Goal: Check status: Check status

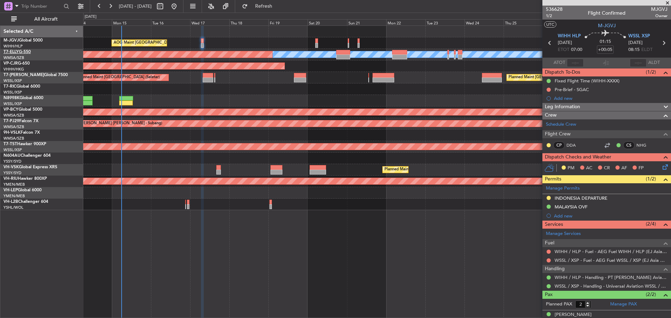
click at [25, 52] on link "T7-ELLY G-550" at bounding box center [16, 52] width 27 height 4
click at [322, 285] on div "AOG Maint [GEOGRAPHIC_DATA] (Halim Intl) Planned Maint [GEOGRAPHIC_DATA] ([GEOG…" at bounding box center [377, 172] width 588 height 293
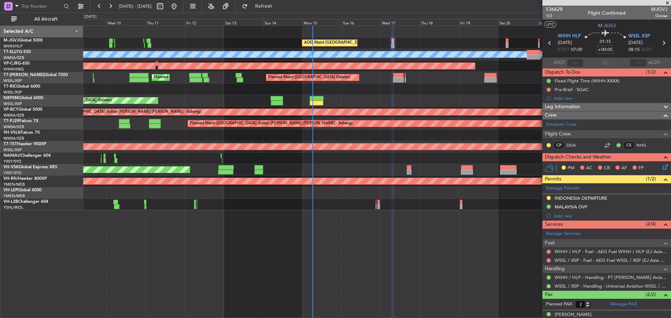
click at [423, 96] on div "Planned Maint [GEOGRAPHIC_DATA] (Seletar)" at bounding box center [377, 101] width 588 height 12
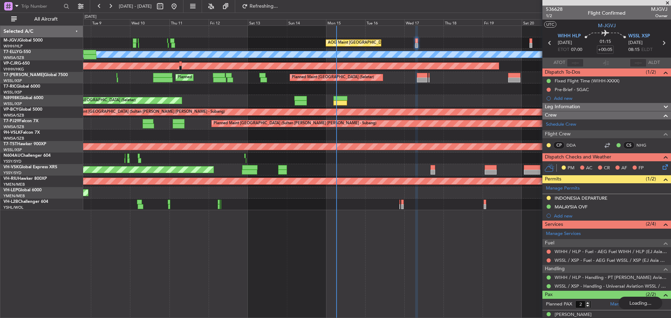
click at [409, 96] on div "AOG Maint [GEOGRAPHIC_DATA] (Halim Intl) Planned Maint [GEOGRAPHIC_DATA] ([GEOG…" at bounding box center [377, 118] width 588 height 185
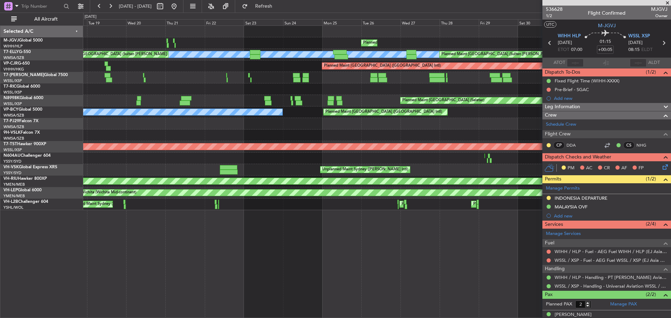
click at [341, 71] on div "Planned Maint [GEOGRAPHIC_DATA] (Halim Intl) Planned Maint [GEOGRAPHIC_DATA] (S…" at bounding box center [377, 118] width 588 height 185
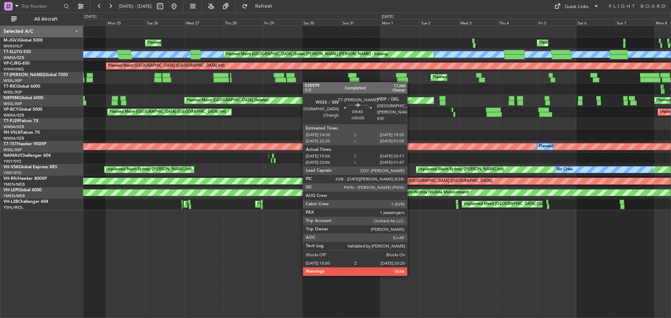
click at [299, 82] on div "Planned Maint Dubai (Al Maktoum Intl) Planned Maint [GEOGRAPHIC_DATA] (Al Makto…" at bounding box center [377, 78] width 588 height 12
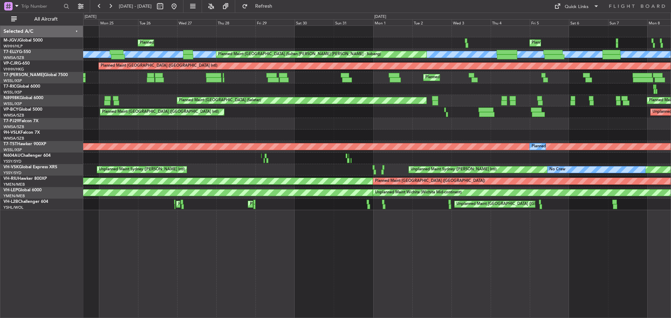
click at [522, 265] on div "Planned Maint [GEOGRAPHIC_DATA] (Halim Intl) Planned Maint [GEOGRAPHIC_DATA] (S…" at bounding box center [377, 172] width 588 height 293
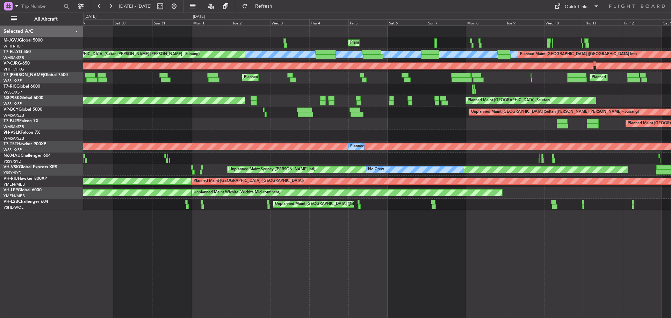
click at [231, 93] on div at bounding box center [377, 90] width 588 height 12
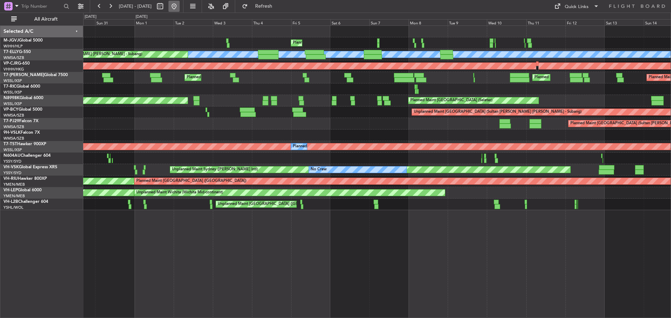
click at [180, 5] on button at bounding box center [173, 6] width 11 height 11
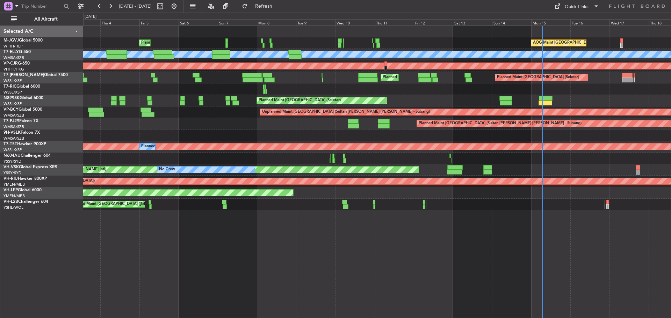
click at [395, 46] on div "AOG Maint [GEOGRAPHIC_DATA] (Halim Intl) Planned Maint [GEOGRAPHIC_DATA] (Selet…" at bounding box center [377, 43] width 588 height 12
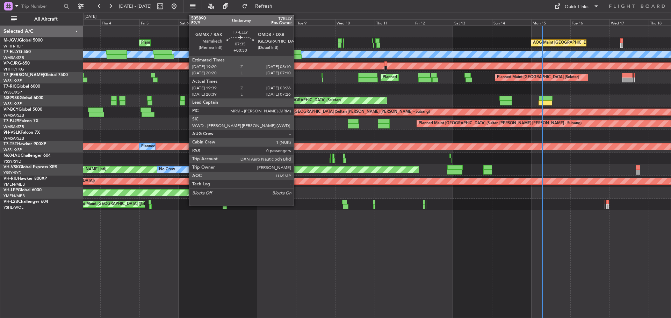
click at [297, 56] on div at bounding box center [295, 57] width 13 height 5
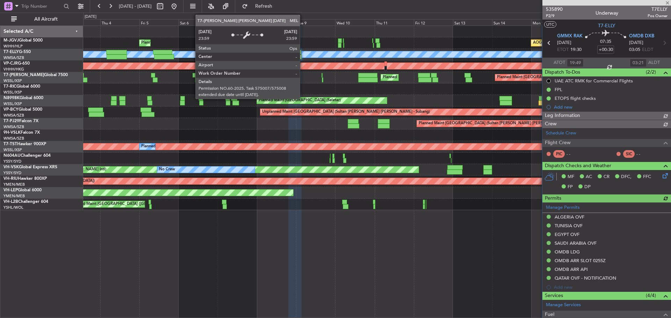
type input "[PERSON_NAME] (LEU)"
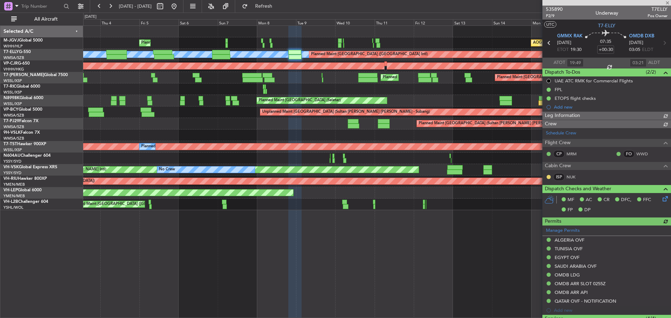
type input "[PERSON_NAME] (LEU)"
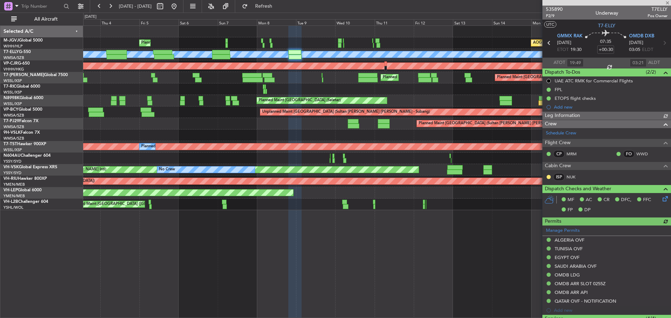
type input "[PERSON_NAME] (LEU)"
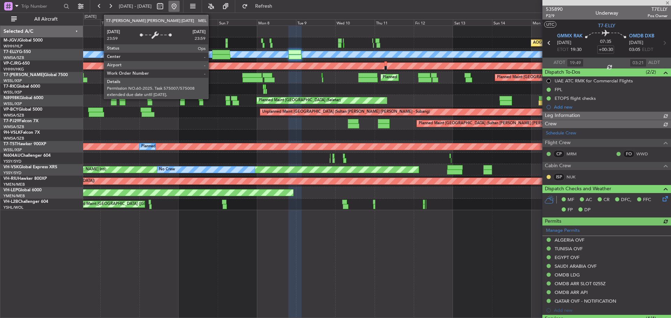
type input "[PERSON_NAME] (LEU)"
click at [180, 5] on button at bounding box center [173, 6] width 11 height 11
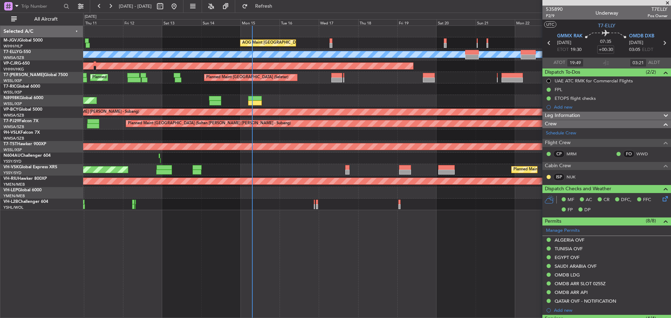
click at [282, 94] on div "AOG Maint [GEOGRAPHIC_DATA] (Halim Intl) Planned Maint [GEOGRAPHIC_DATA] ([GEOG…" at bounding box center [377, 118] width 588 height 185
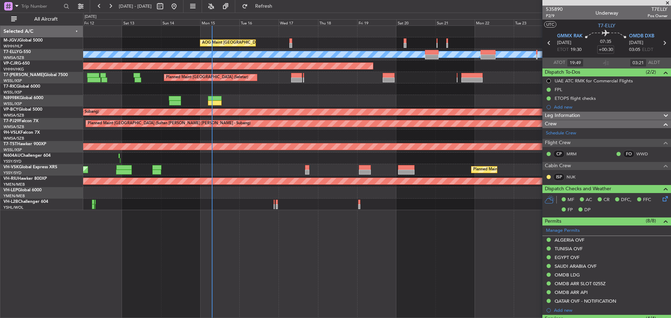
click at [386, 98] on div "Planned Maint [GEOGRAPHIC_DATA] (Seletar)" at bounding box center [377, 101] width 588 height 12
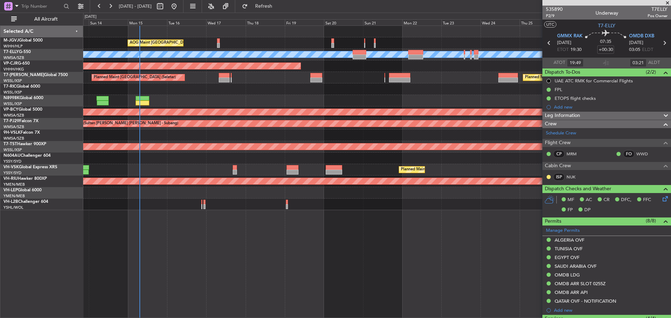
click at [354, 78] on div "Planned Maint [GEOGRAPHIC_DATA] (Seletar) Planned Maint [GEOGRAPHIC_DATA] (Sele…" at bounding box center [377, 78] width 588 height 12
type input "[PERSON_NAME] (LEU)"
click at [30, 121] on link "T7-PJ29 Falcon 7X" at bounding box center [20, 121] width 35 height 4
click at [27, 131] on link "9H-VSLK Falcon 7X" at bounding box center [21, 133] width 36 height 4
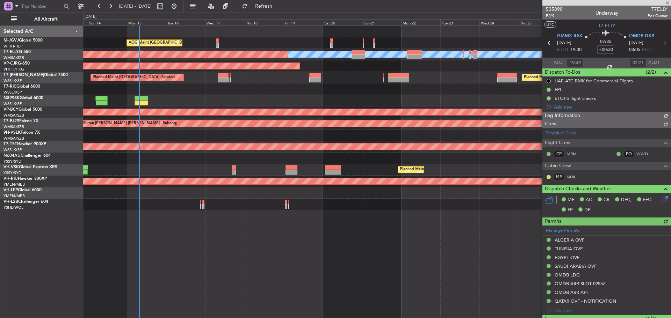
type input "[PERSON_NAME] (LEU)"
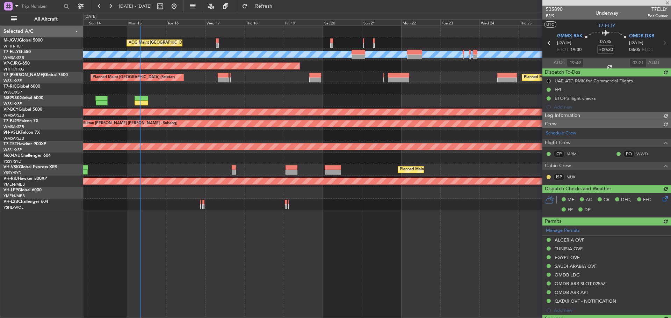
type input "[PERSON_NAME] (LEU)"
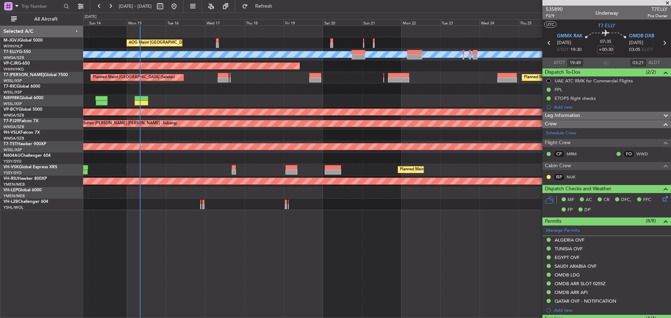
type input "[PERSON_NAME] (LEU)"
click at [17, 41] on span "M-JGVJ" at bounding box center [10, 40] width 15 height 4
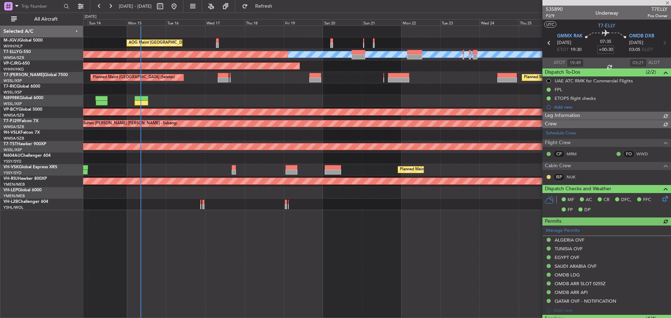
type input "[PERSON_NAME] (LEU)"
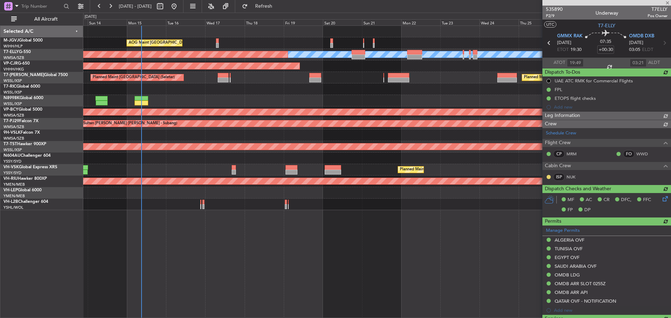
type input "[PERSON_NAME] (LEU)"
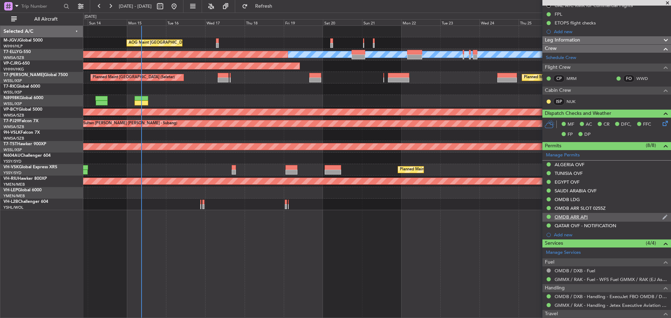
scroll to position [104, 0]
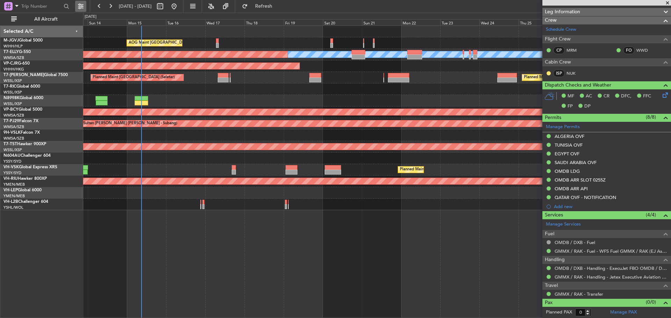
type input "[PERSON_NAME] (LEU)"
